Goal: Task Accomplishment & Management: Complete application form

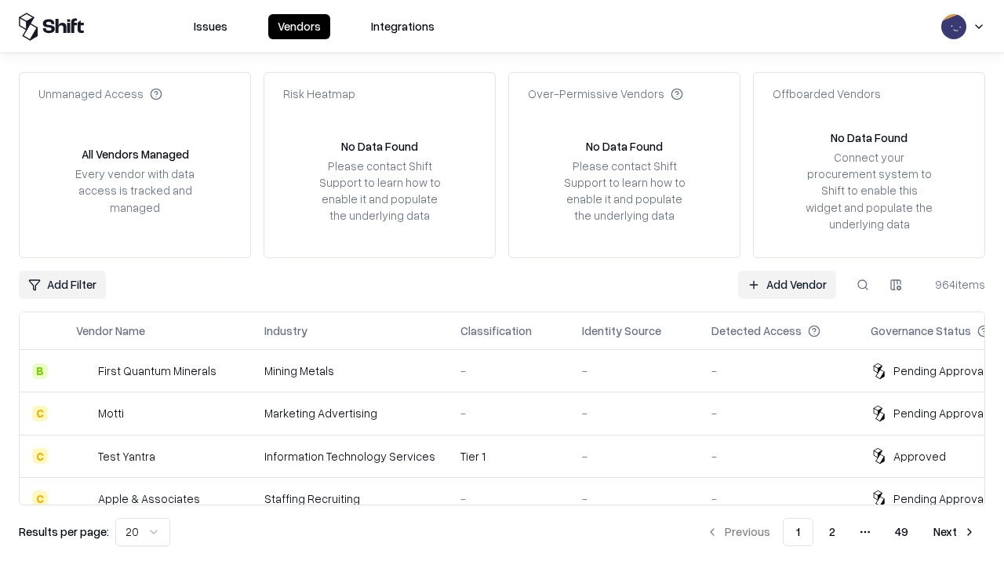
click at [786, 284] on link "Add Vendor" at bounding box center [787, 284] width 98 height 28
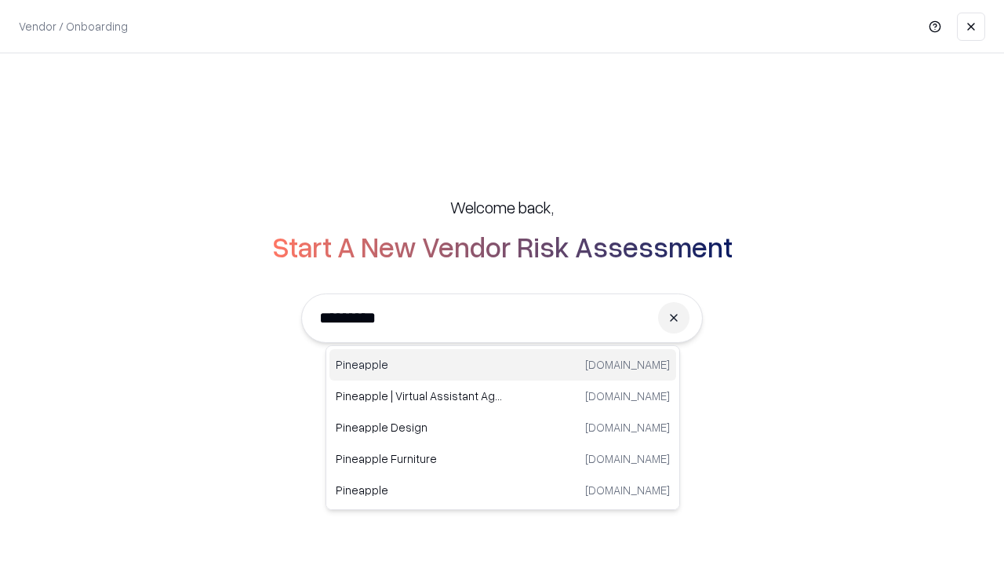
click at [503, 365] on div "Pineapple pineappleenergy.com" at bounding box center [502, 364] width 347 height 31
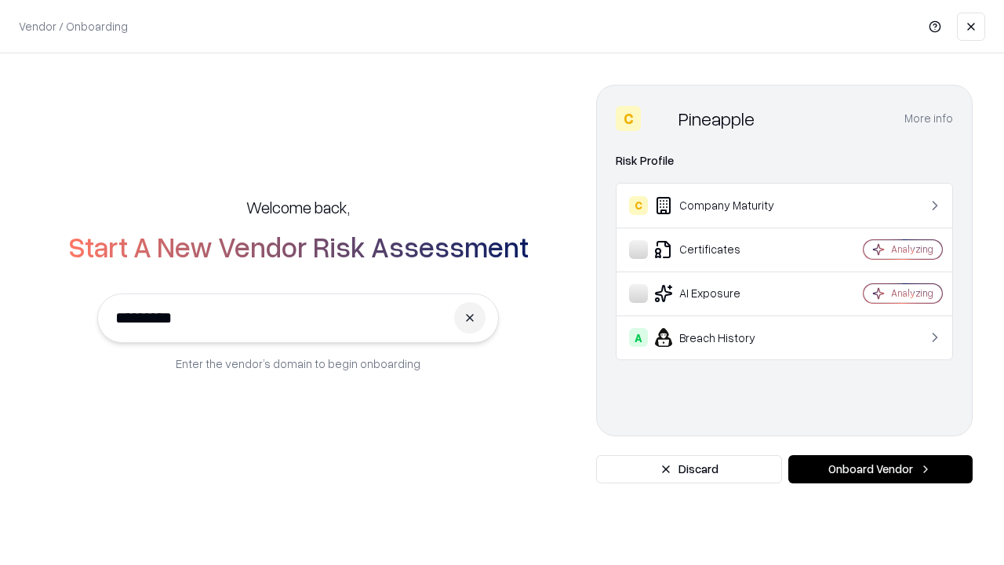
type input "*********"
click at [880, 469] on button "Onboard Vendor" at bounding box center [880, 469] width 184 height 28
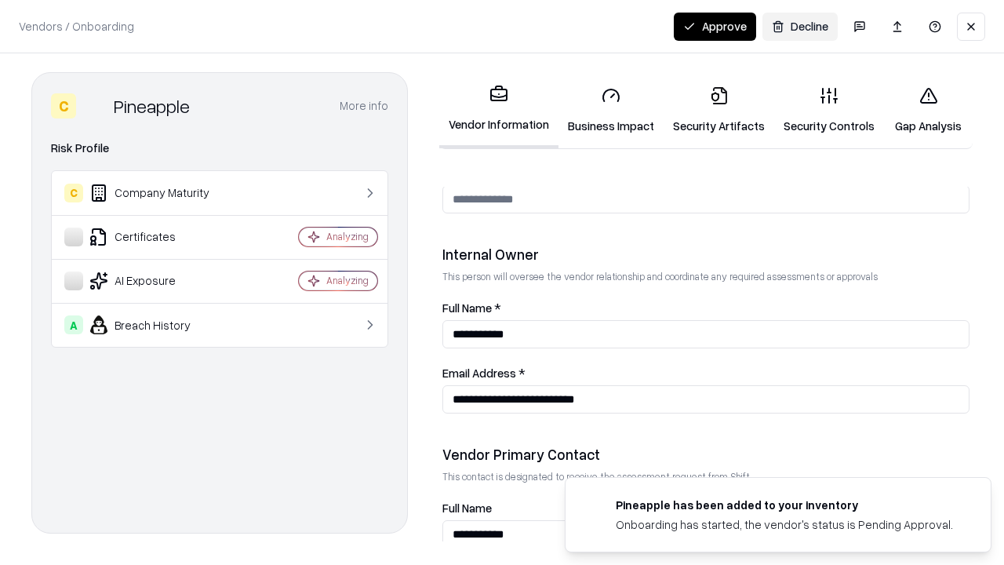
scroll to position [812, 0]
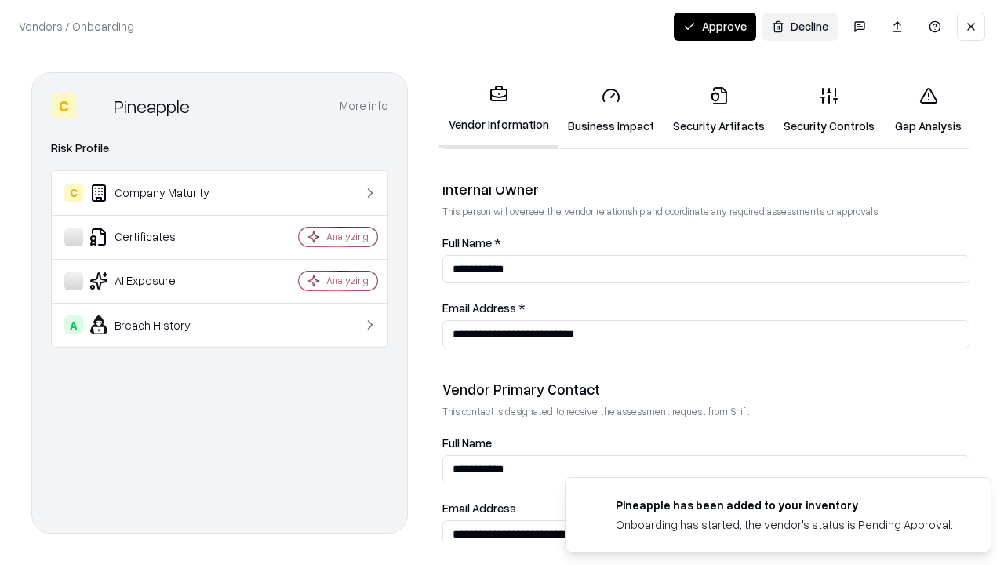
click at [611, 110] on link "Business Impact" at bounding box center [610, 110] width 105 height 73
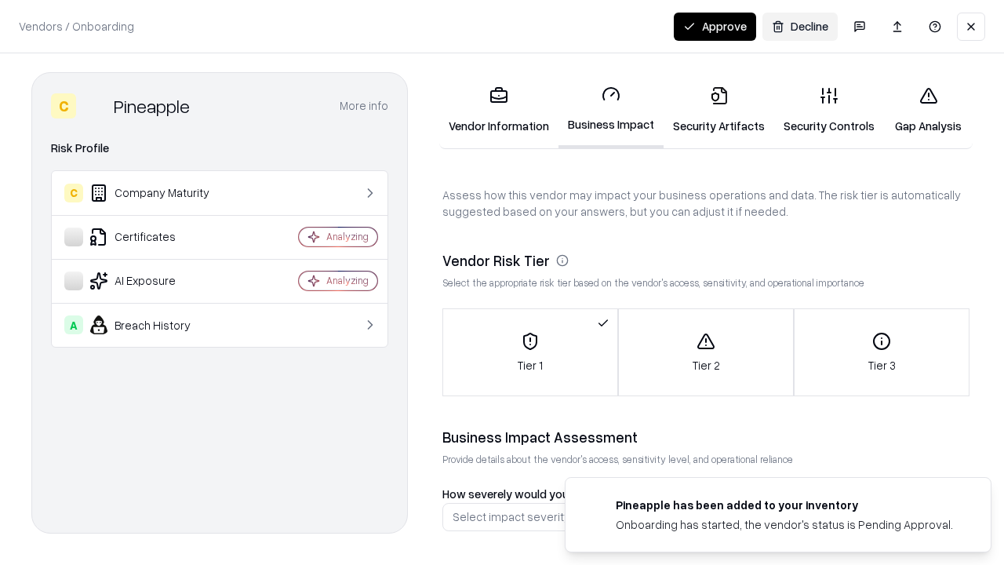
click at [718, 110] on link "Security Artifacts" at bounding box center [718, 110] width 111 height 73
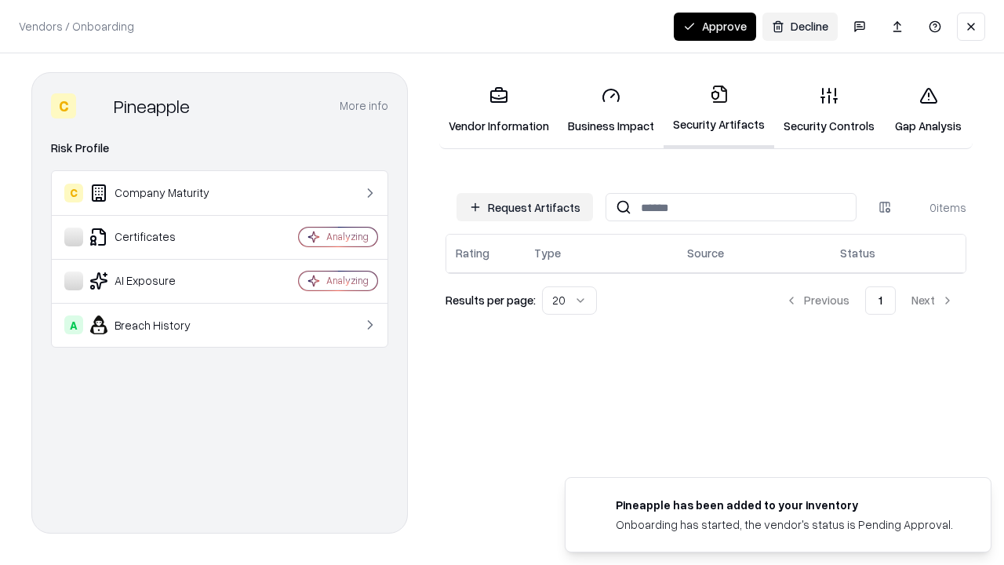
click at [525, 207] on button "Request Artifacts" at bounding box center [524, 207] width 136 height 28
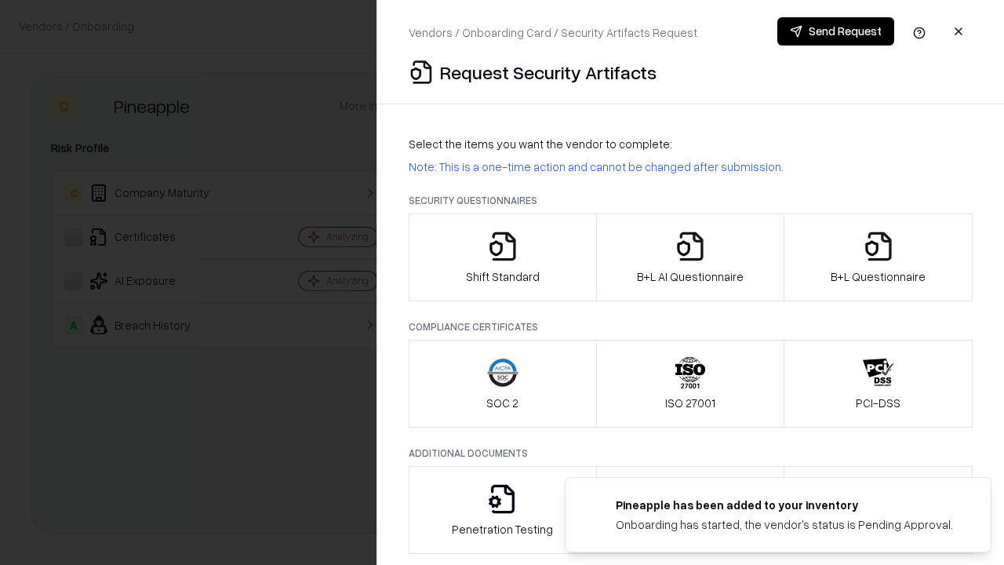
click at [502, 257] on icon "button" at bounding box center [502, 246] width 31 height 31
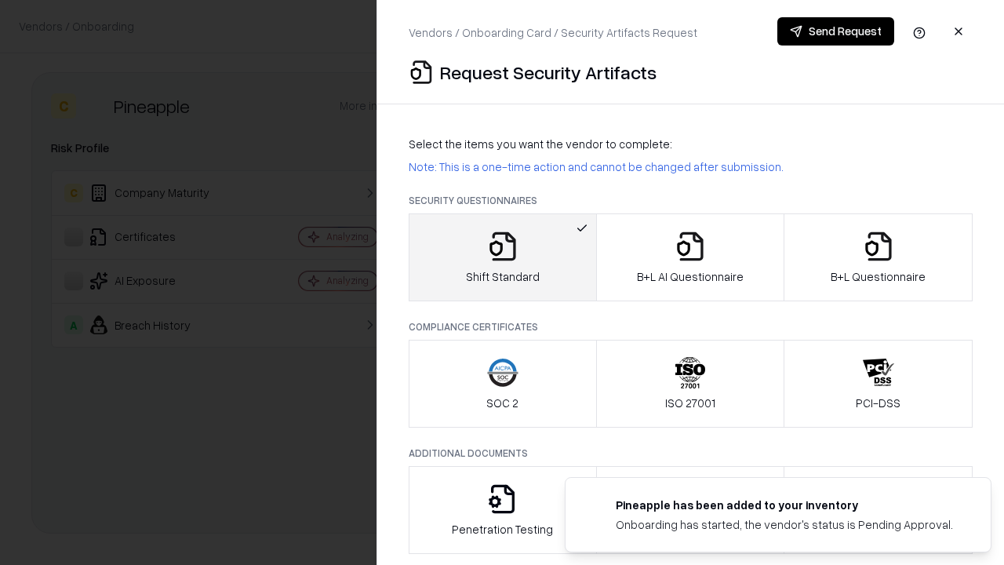
click at [835, 31] on button "Send Request" at bounding box center [835, 31] width 117 height 28
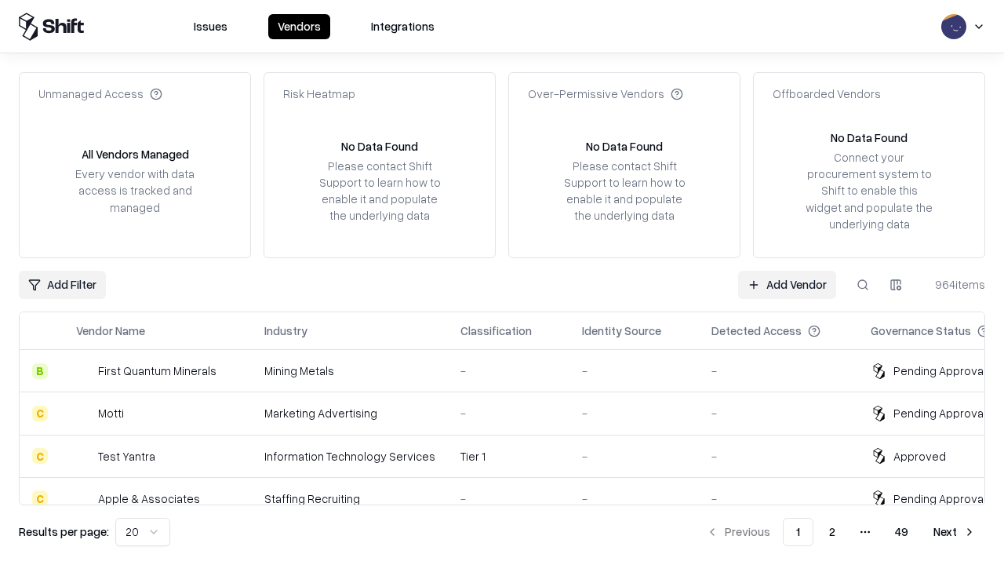
click at [862, 284] on button at bounding box center [862, 284] width 28 height 28
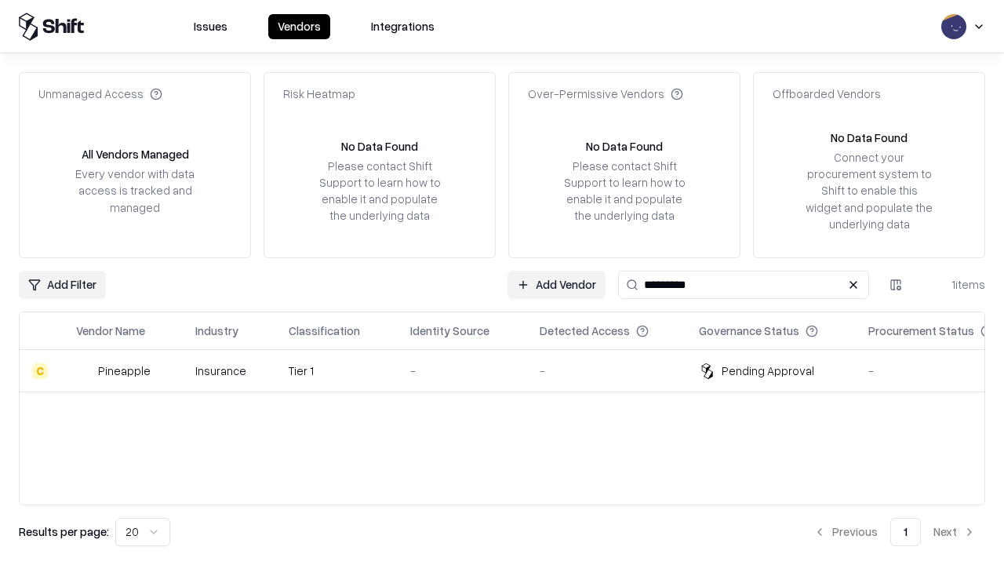
type input "*********"
click at [511, 370] on div "-" at bounding box center [462, 370] width 104 height 16
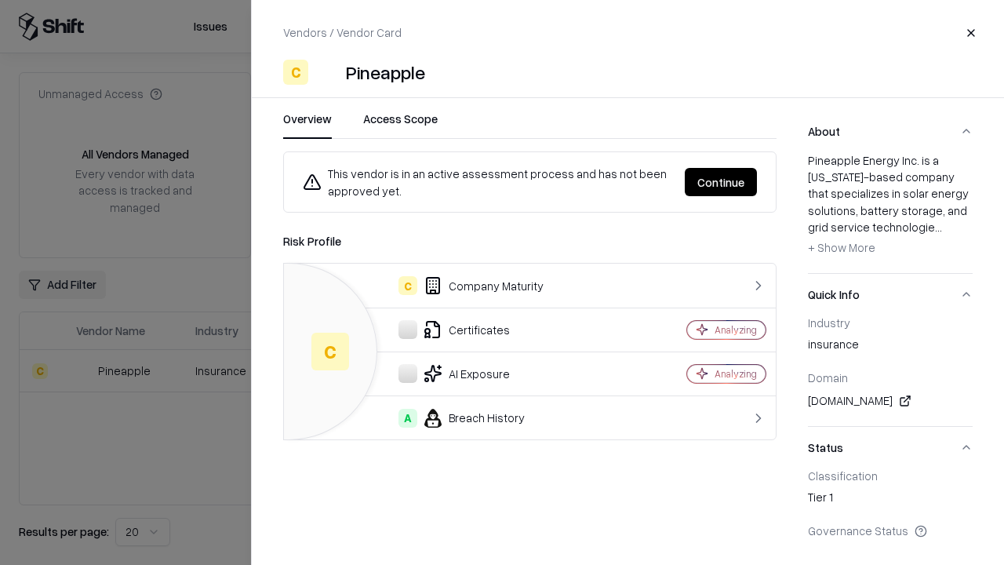
click at [721, 182] on button "Continue" at bounding box center [720, 182] width 72 height 28
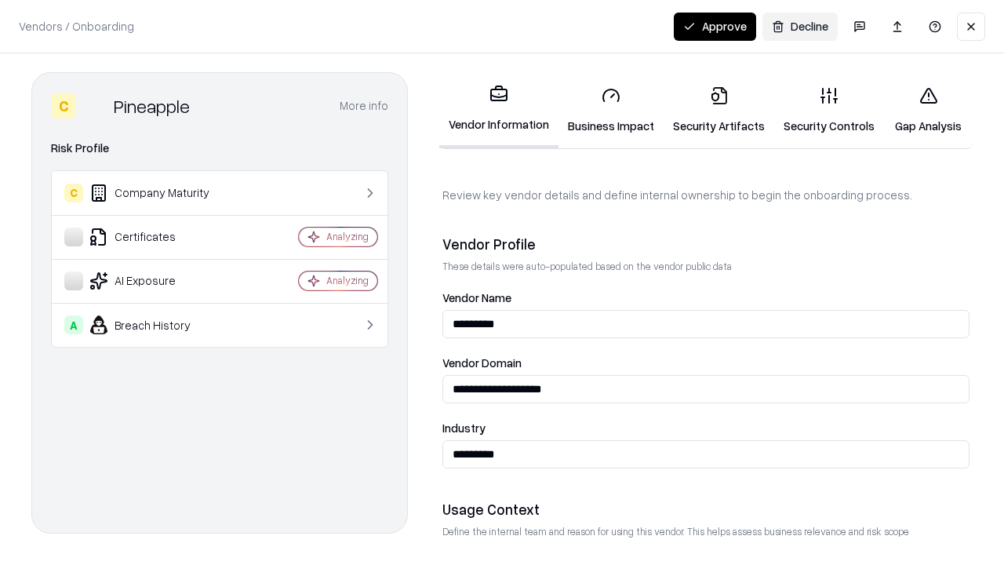
click at [718, 110] on link "Security Artifacts" at bounding box center [718, 110] width 111 height 73
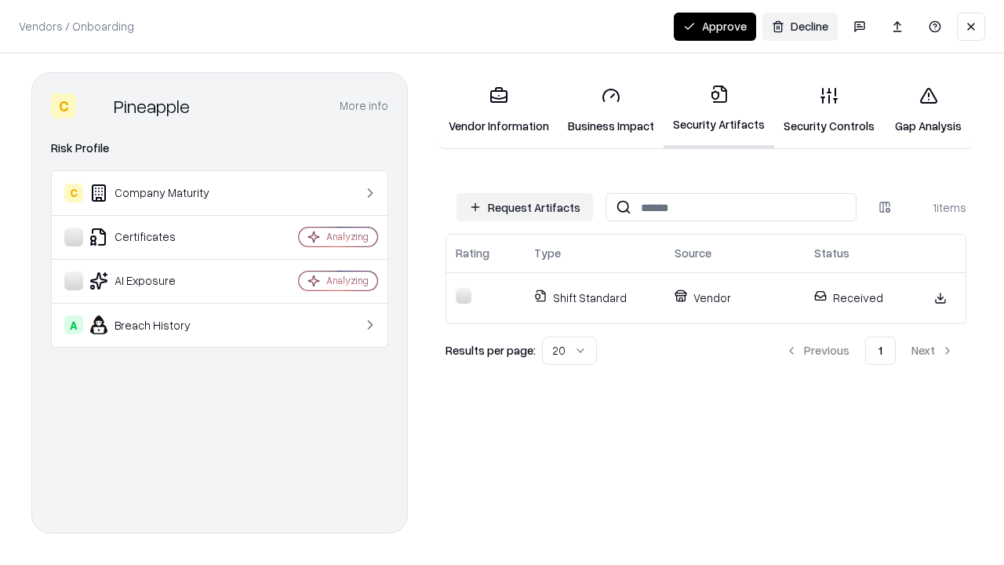
click at [829, 110] on link "Security Controls" at bounding box center [829, 110] width 110 height 73
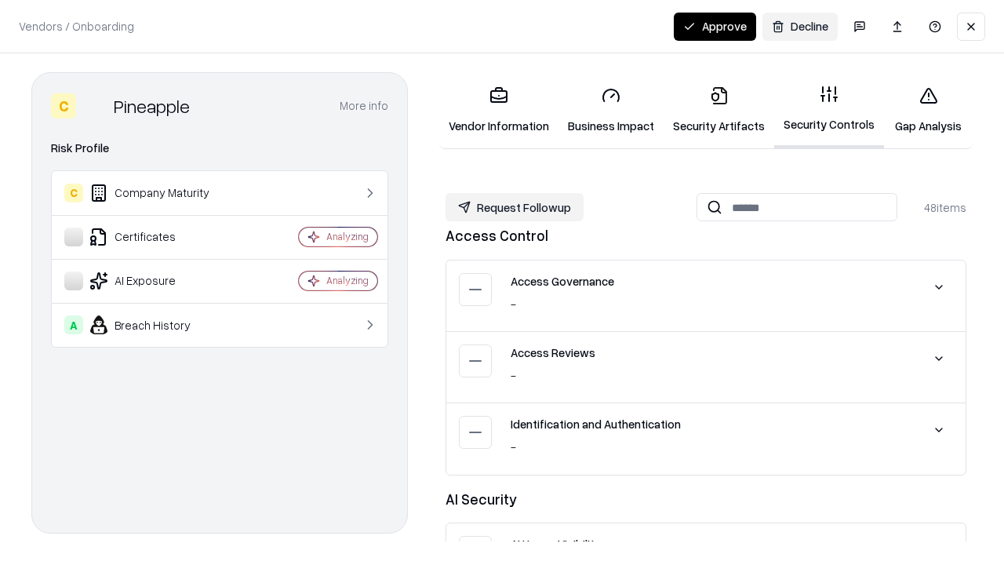
click at [514, 207] on button "Request Followup" at bounding box center [514, 207] width 138 height 28
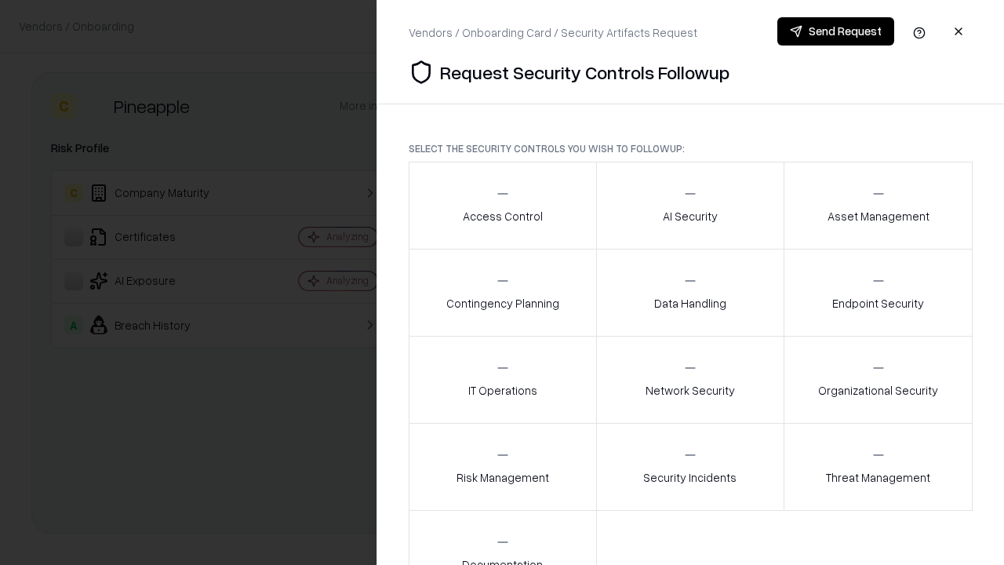
click at [502, 205] on div "Access Control" at bounding box center [503, 205] width 80 height 38
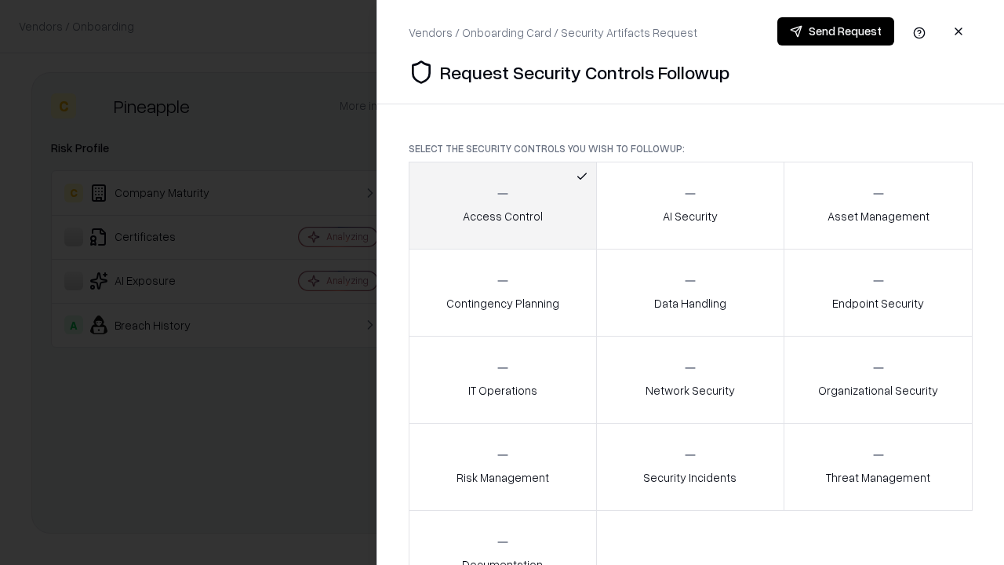
click at [835, 31] on button "Send Request" at bounding box center [835, 31] width 117 height 28
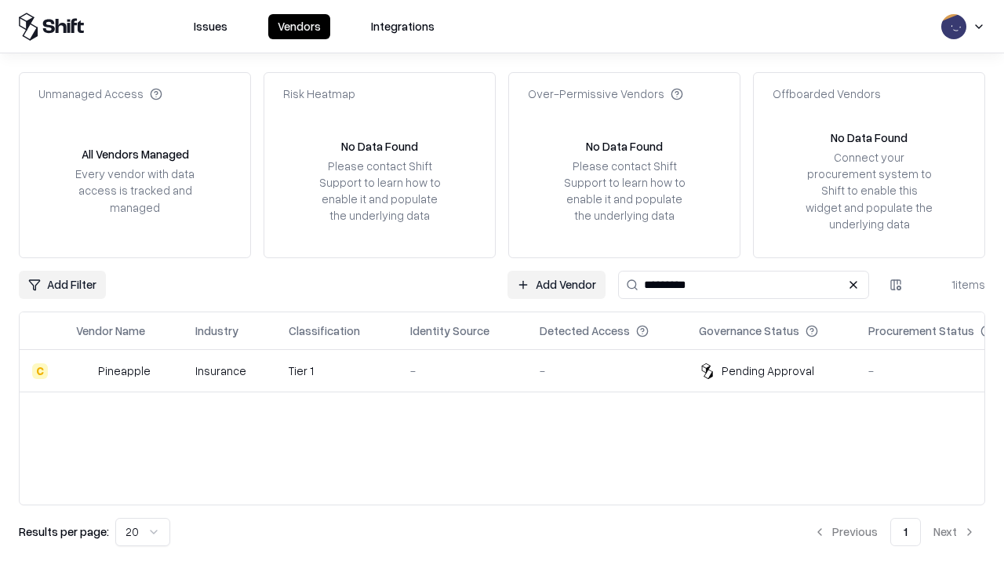
type input "*********"
click at [511, 370] on div "-" at bounding box center [462, 370] width 104 height 16
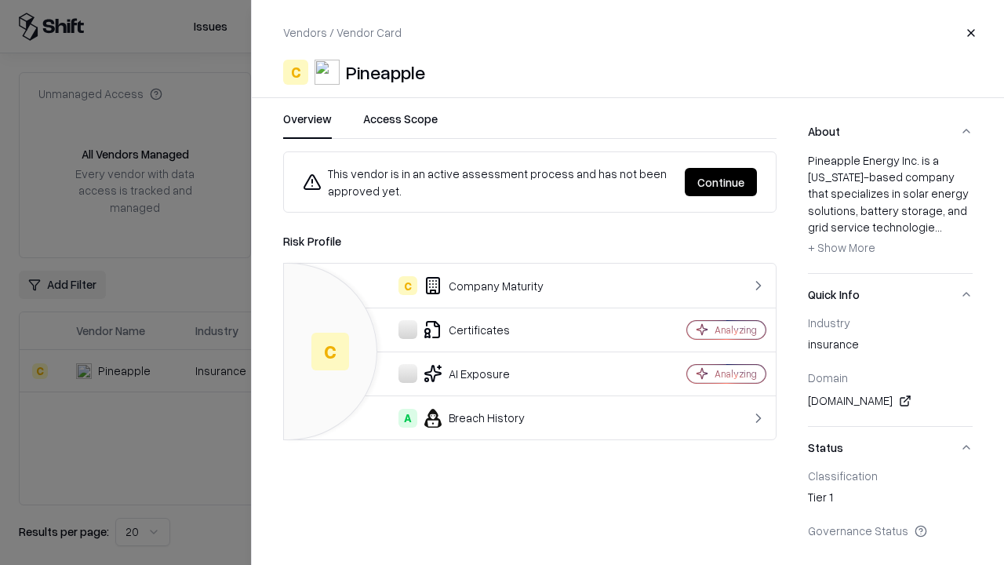
click at [721, 182] on button "Continue" at bounding box center [720, 182] width 72 height 28
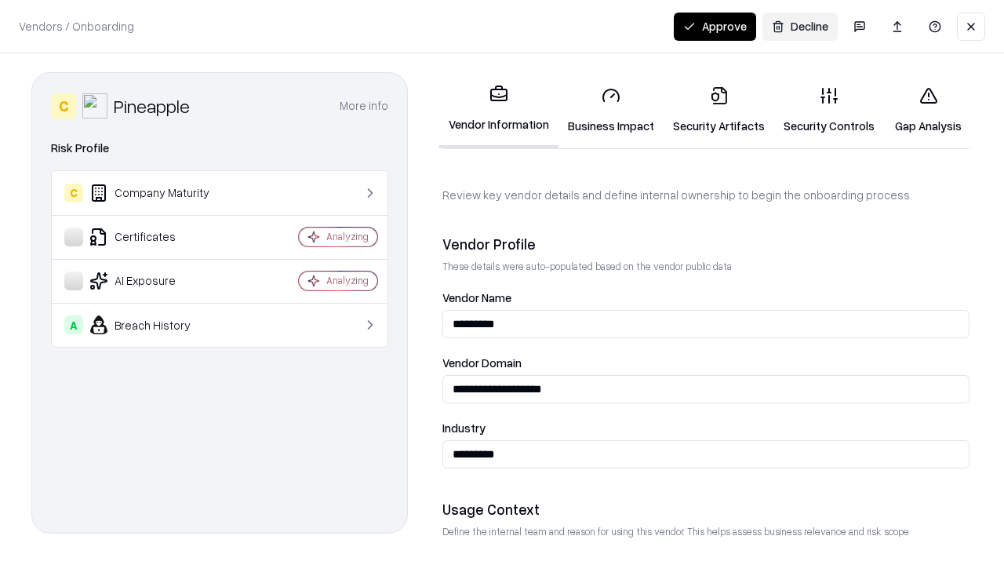
click at [714, 26] on button "Approve" at bounding box center [714, 27] width 82 height 28
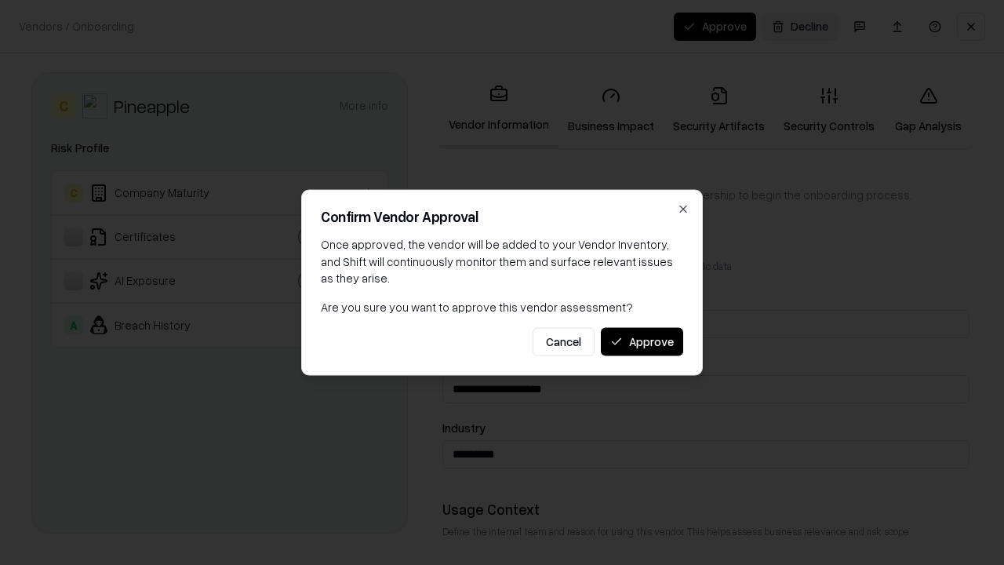
click at [641, 341] on button "Approve" at bounding box center [642, 341] width 82 height 28
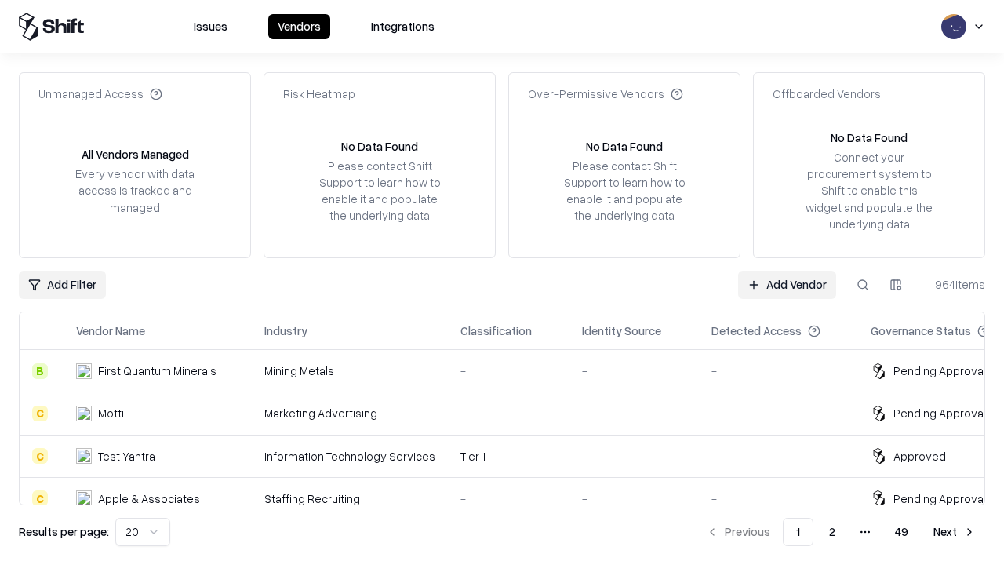
type input "*********"
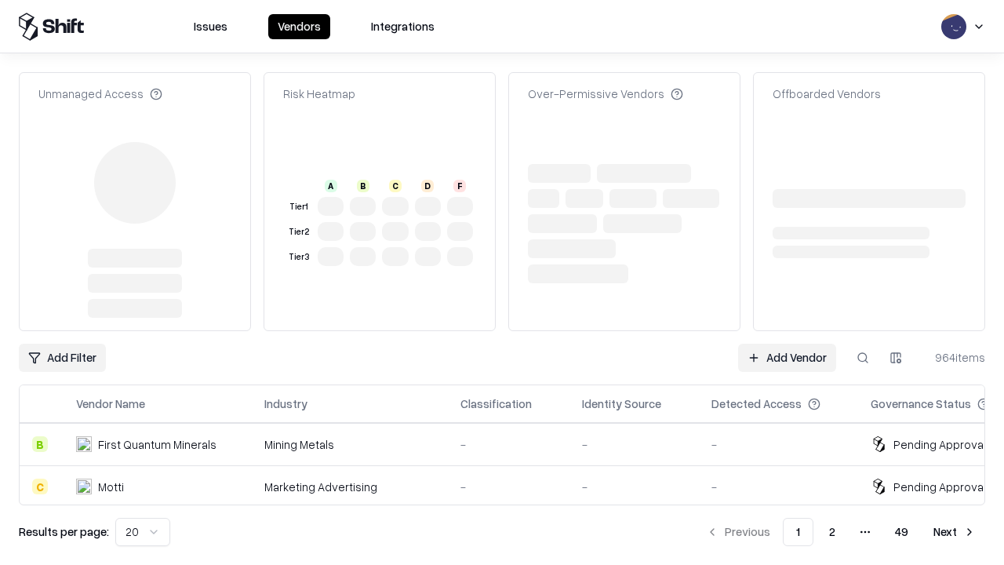
click at [786, 343] on link "Add Vendor" at bounding box center [787, 357] width 98 height 28
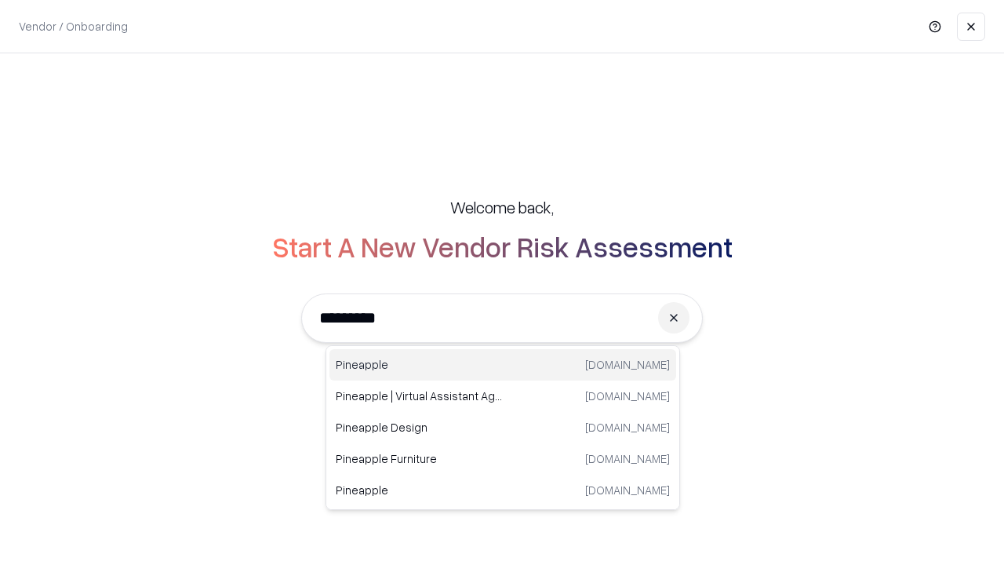
click at [503, 365] on div "Pineapple pineappleenergy.com" at bounding box center [502, 364] width 347 height 31
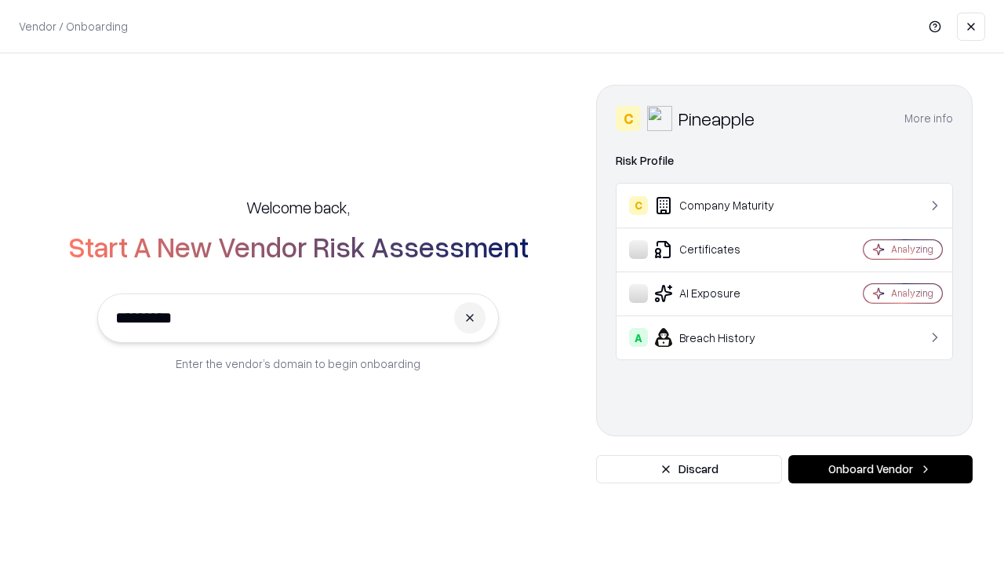
type input "*********"
click at [880, 469] on button "Onboard Vendor" at bounding box center [880, 469] width 184 height 28
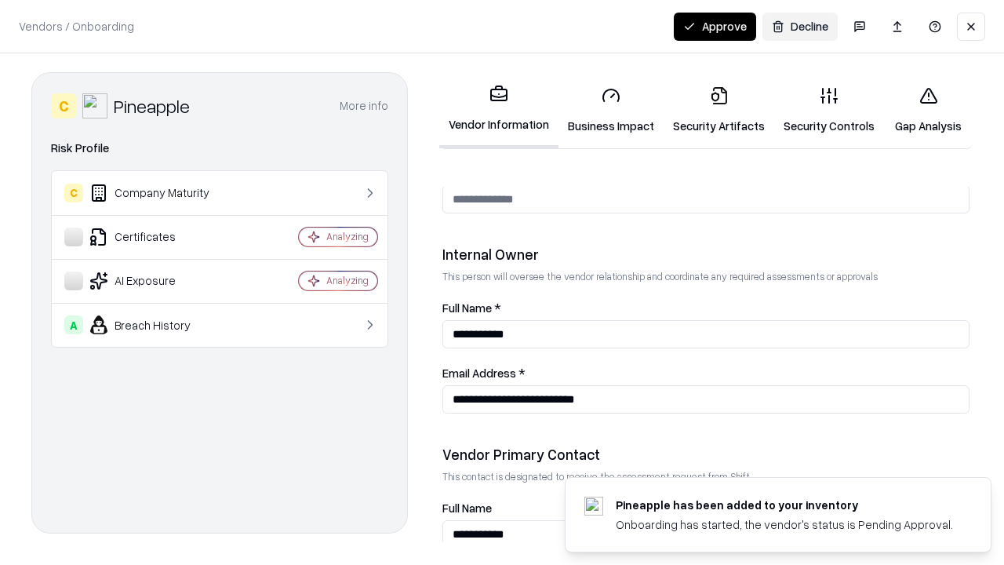
scroll to position [812, 0]
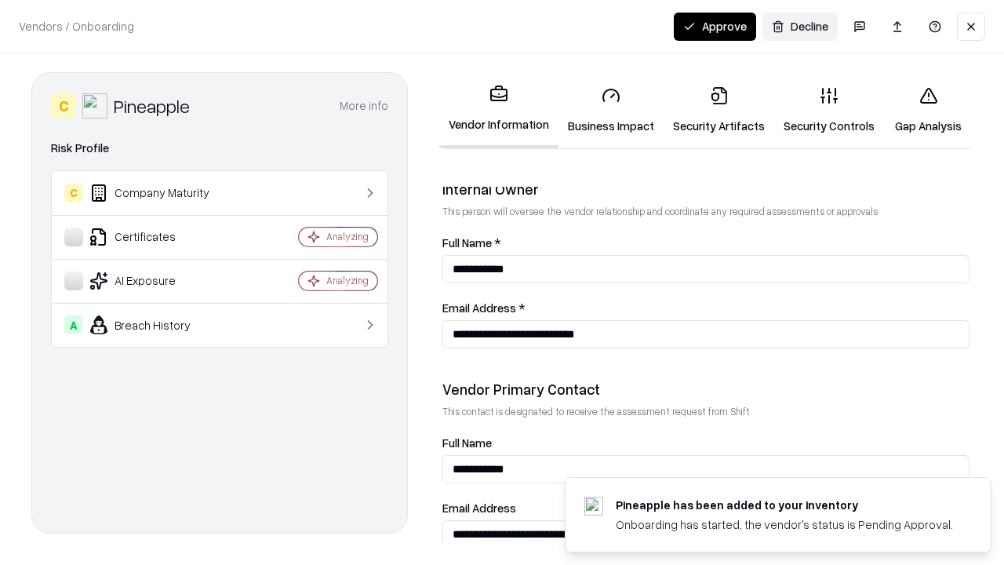
click at [714, 26] on button "Approve" at bounding box center [714, 27] width 82 height 28
